Goal: Understand process/instructions: Learn how to perform a task or action

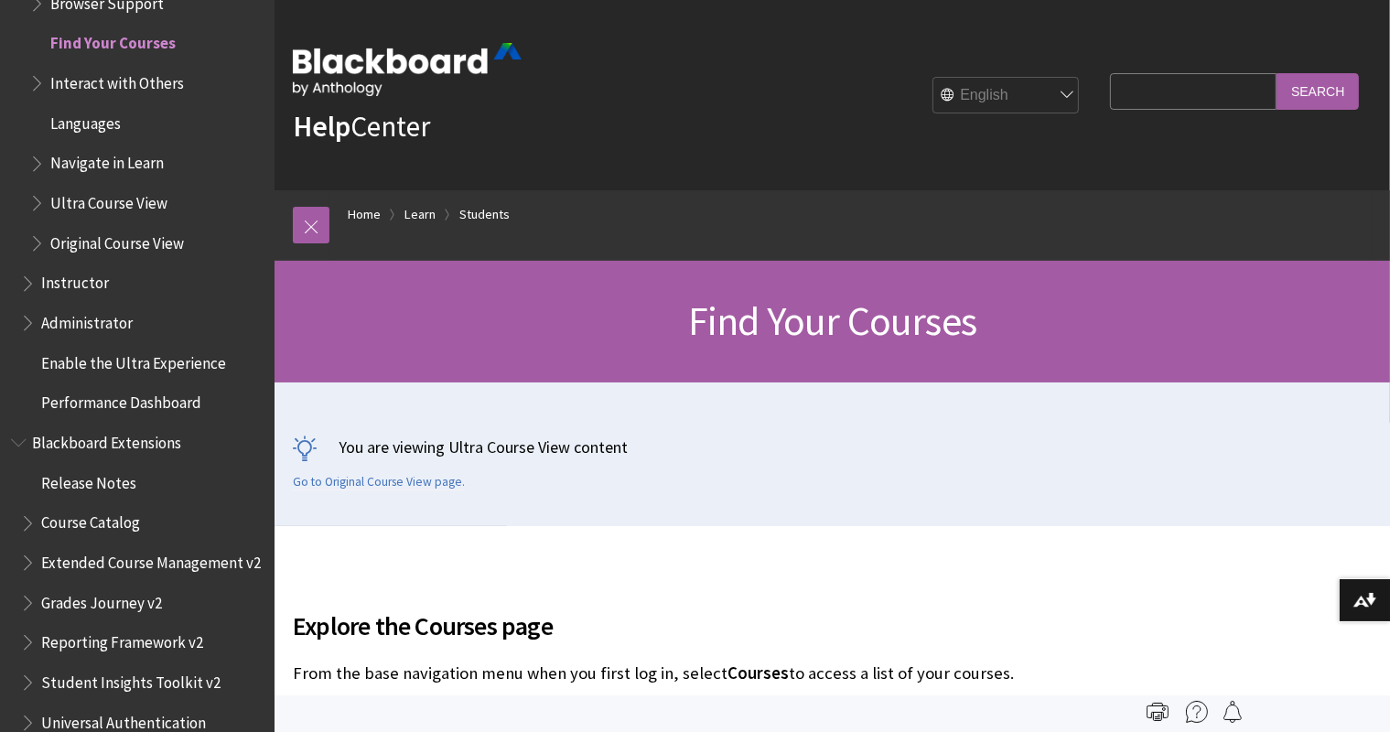
click at [1056, 95] on select "English عربية Català Cymraeg Deutsch Español Suomi Français עברית Italiano 日本語 …" at bounding box center [1007, 96] width 146 height 37
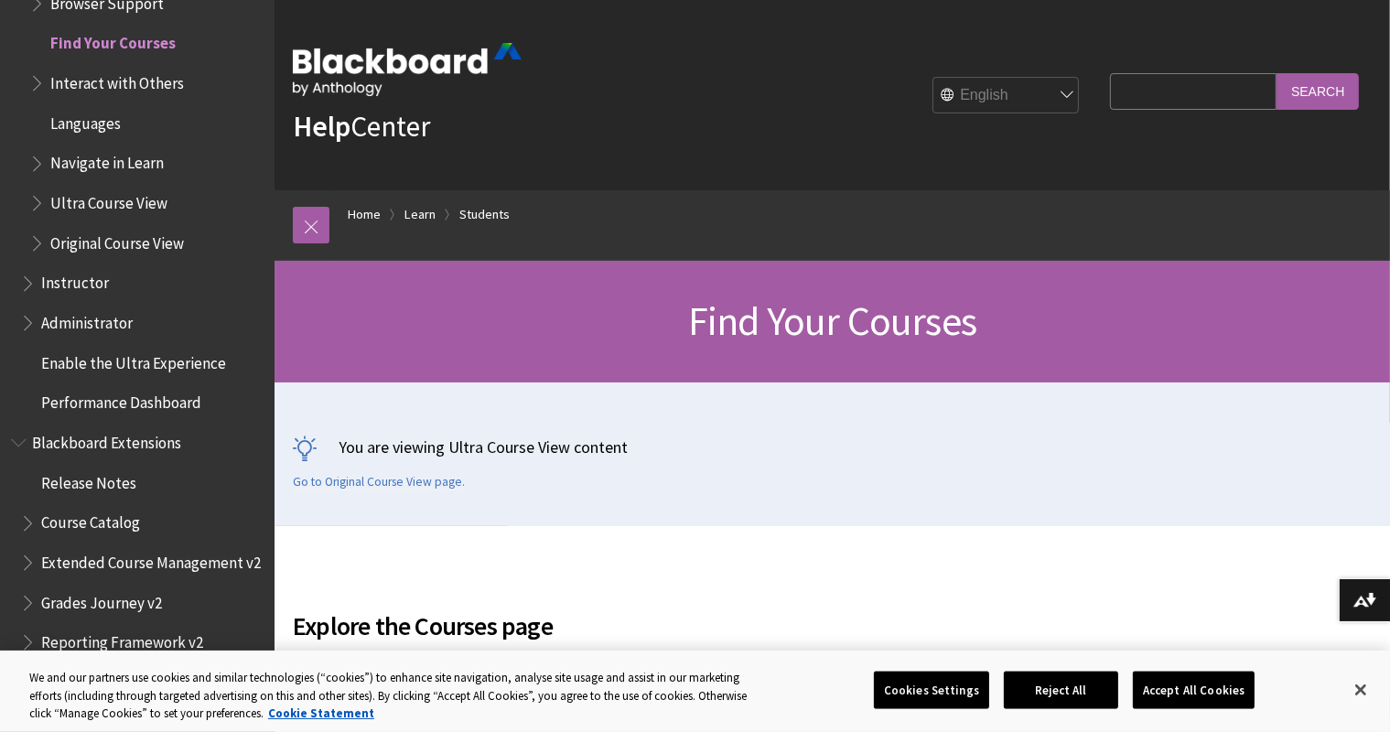
click at [1057, 101] on select "English عربية Català Cymraeg Deutsch Español Suomi Français עברית Italiano 日本語 …" at bounding box center [1007, 96] width 146 height 37
select select "/ar-sa/Learn/Student/Ultra/Getting_Started/Find_Your_Courses"
click at [934, 78] on select "English عربية Català Cymraeg Deutsch Español Suomi Français עברית Italiano 日本語 …" at bounding box center [1007, 96] width 146 height 37
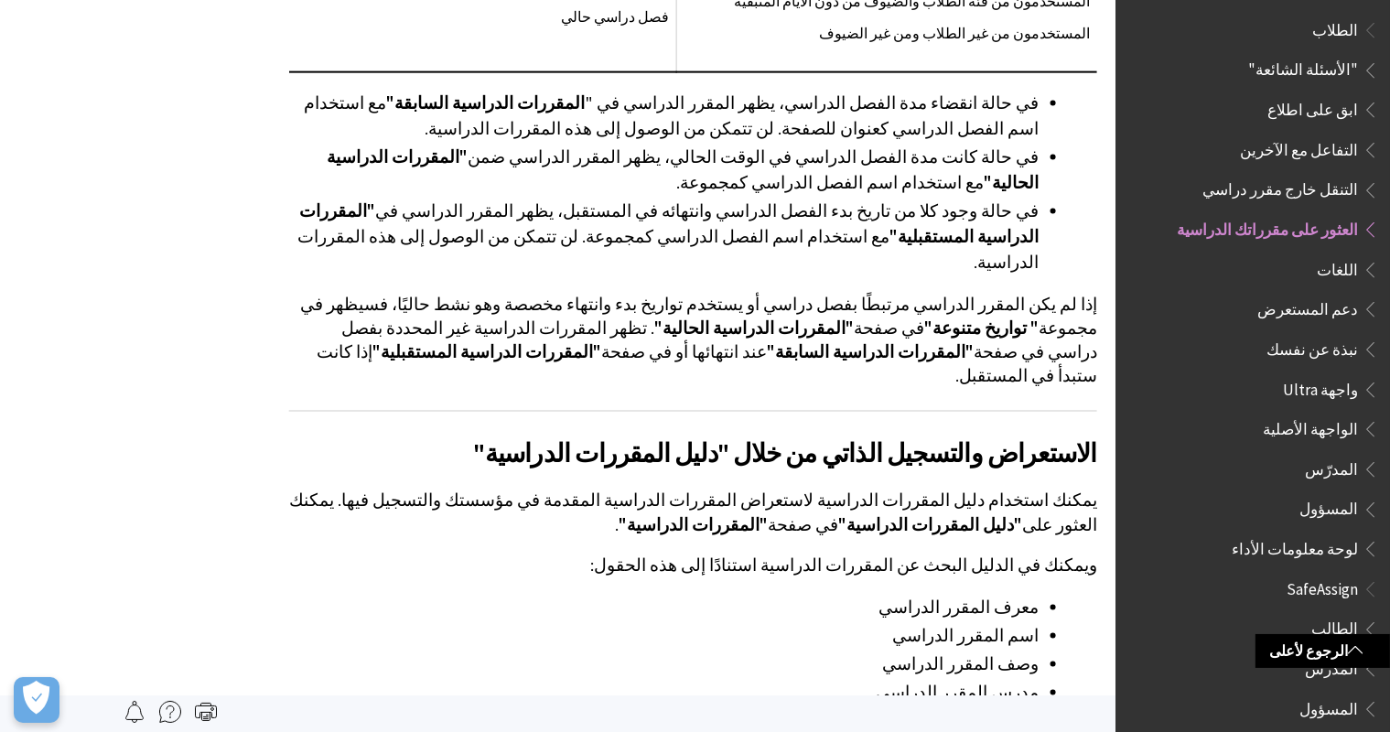
scroll to position [2507, 0]
